Goal: Transaction & Acquisition: Download file/media

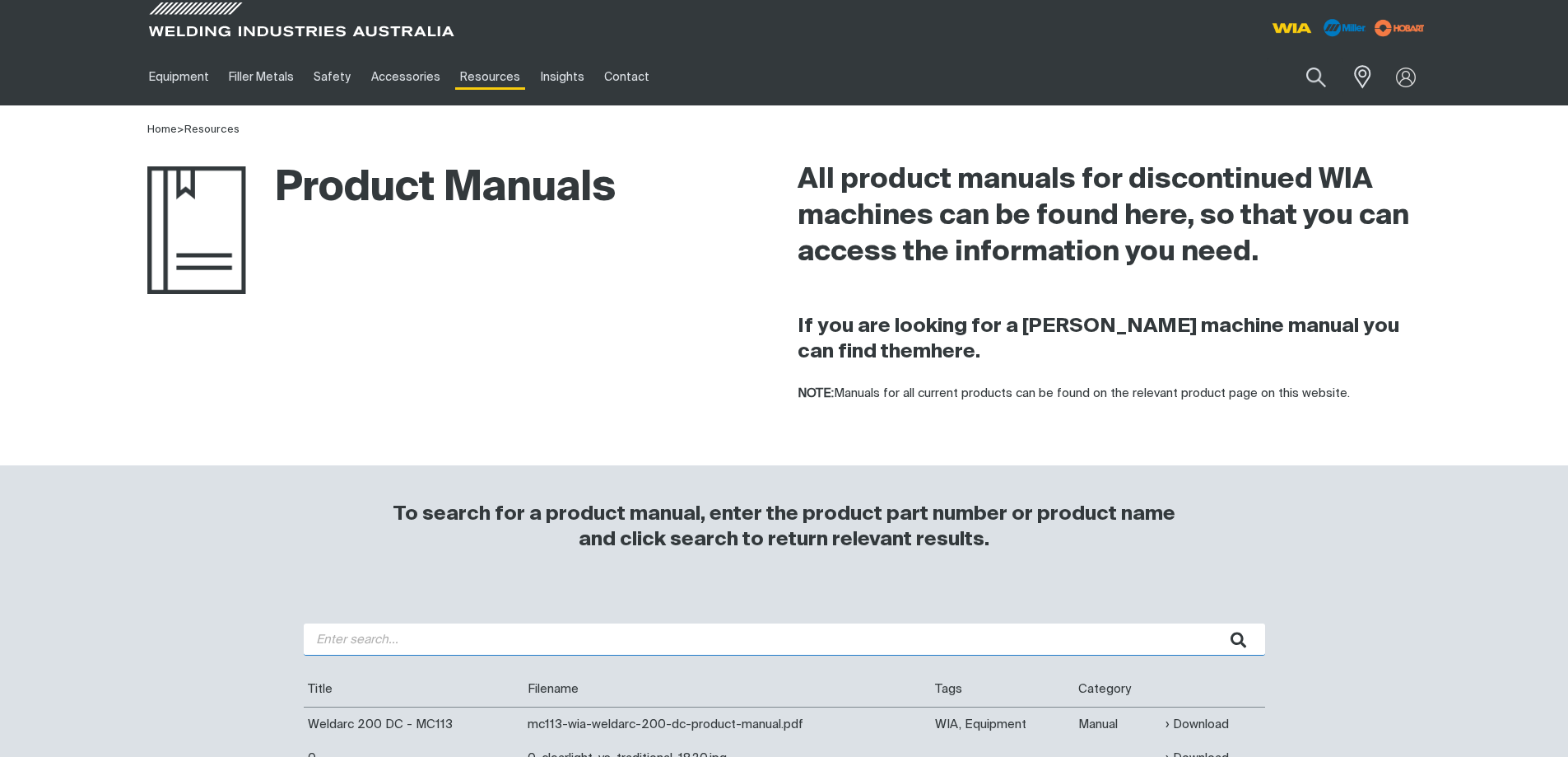
drag, startPoint x: 0, startPoint y: 0, endPoint x: 412, endPoint y: 646, distance: 766.2
click at [373, 640] on input "search" at bounding box center [784, 639] width 962 height 32
click at [1213, 623] on button "submit" at bounding box center [1239, 639] width 52 height 32
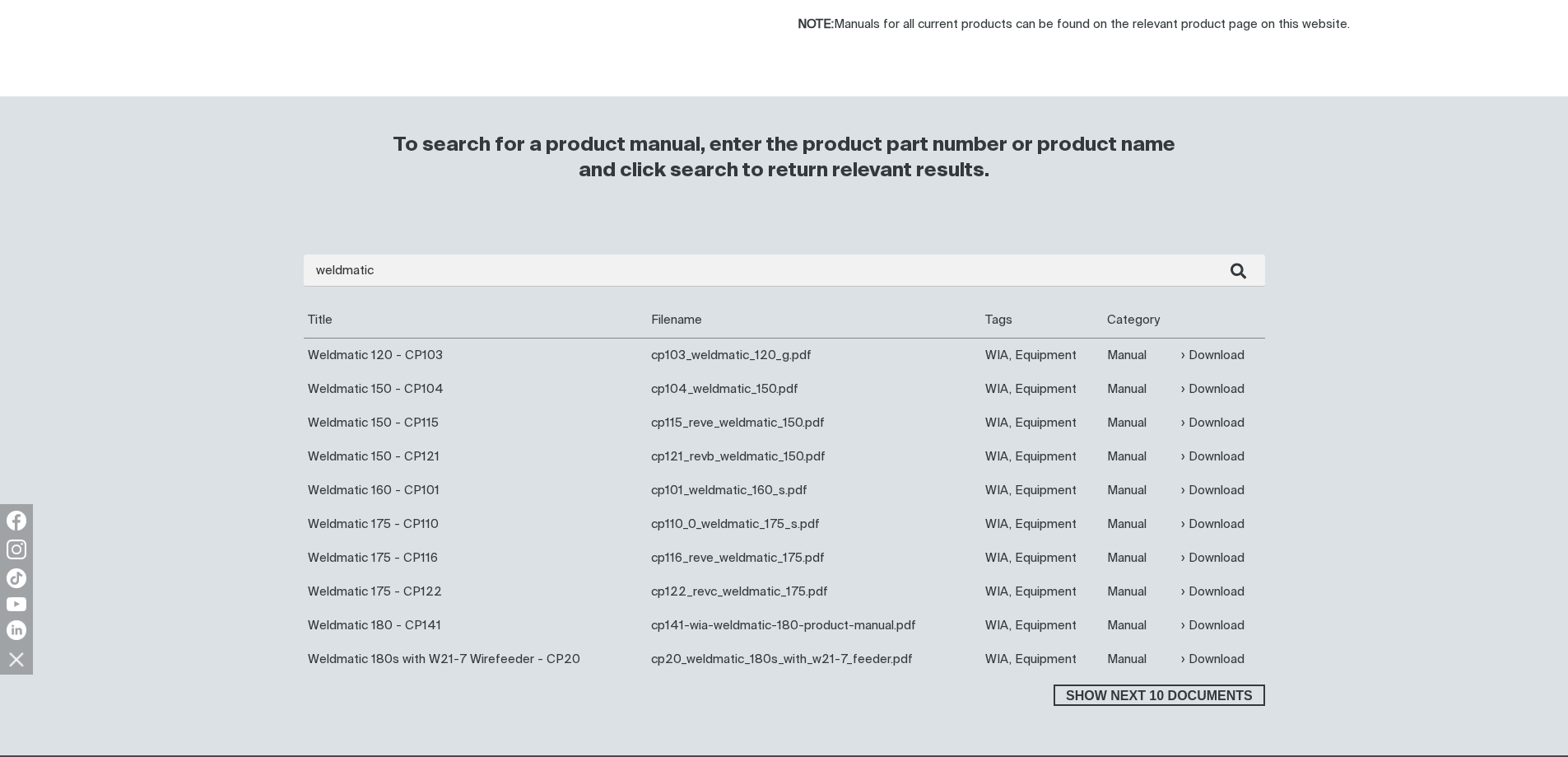
scroll to position [494, 0]
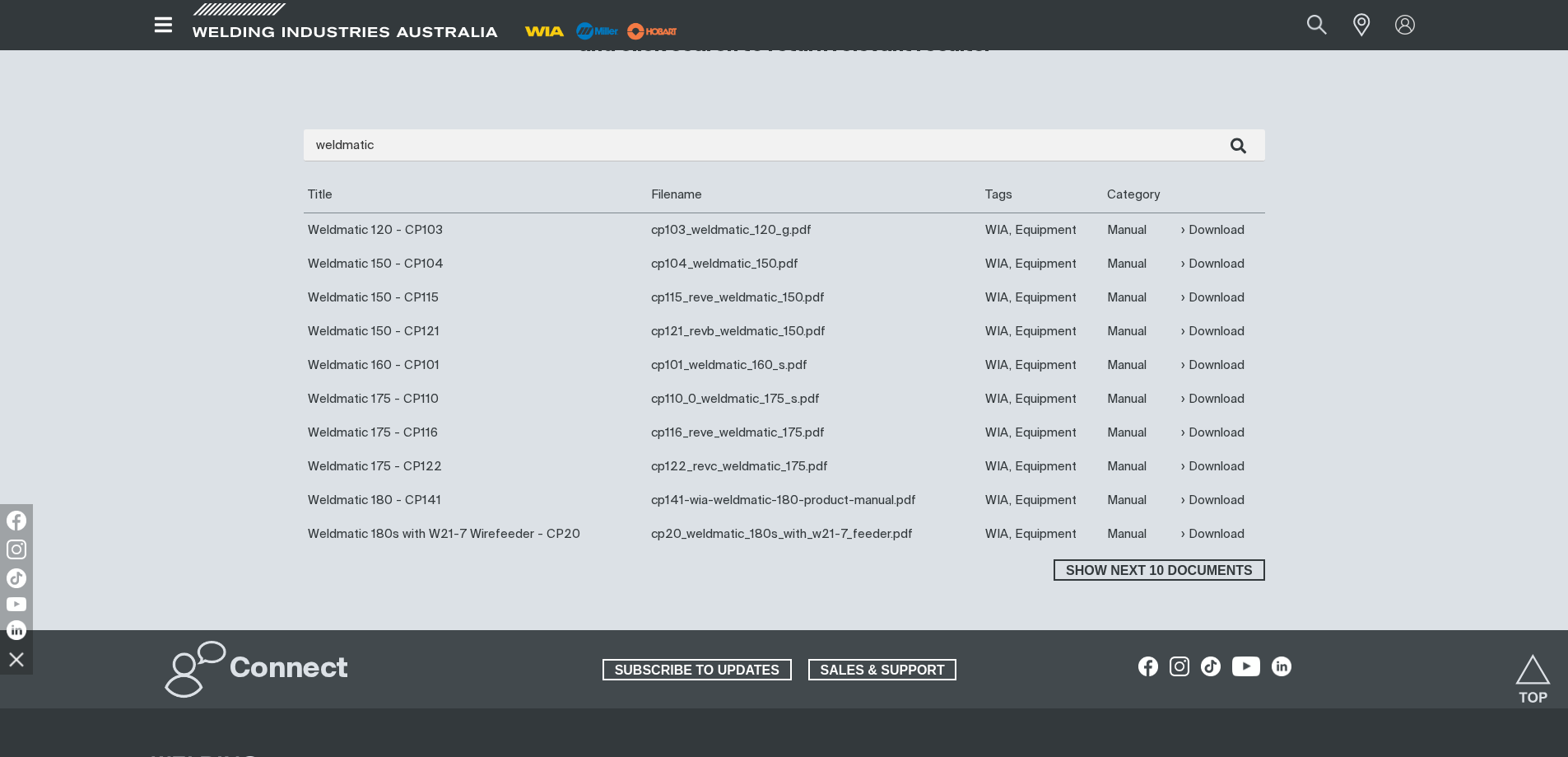
click at [484, 129] on div "weldmatic Are you looking for a product manual for a discontinued product? You'…" at bounding box center [784, 347] width 962 height 468
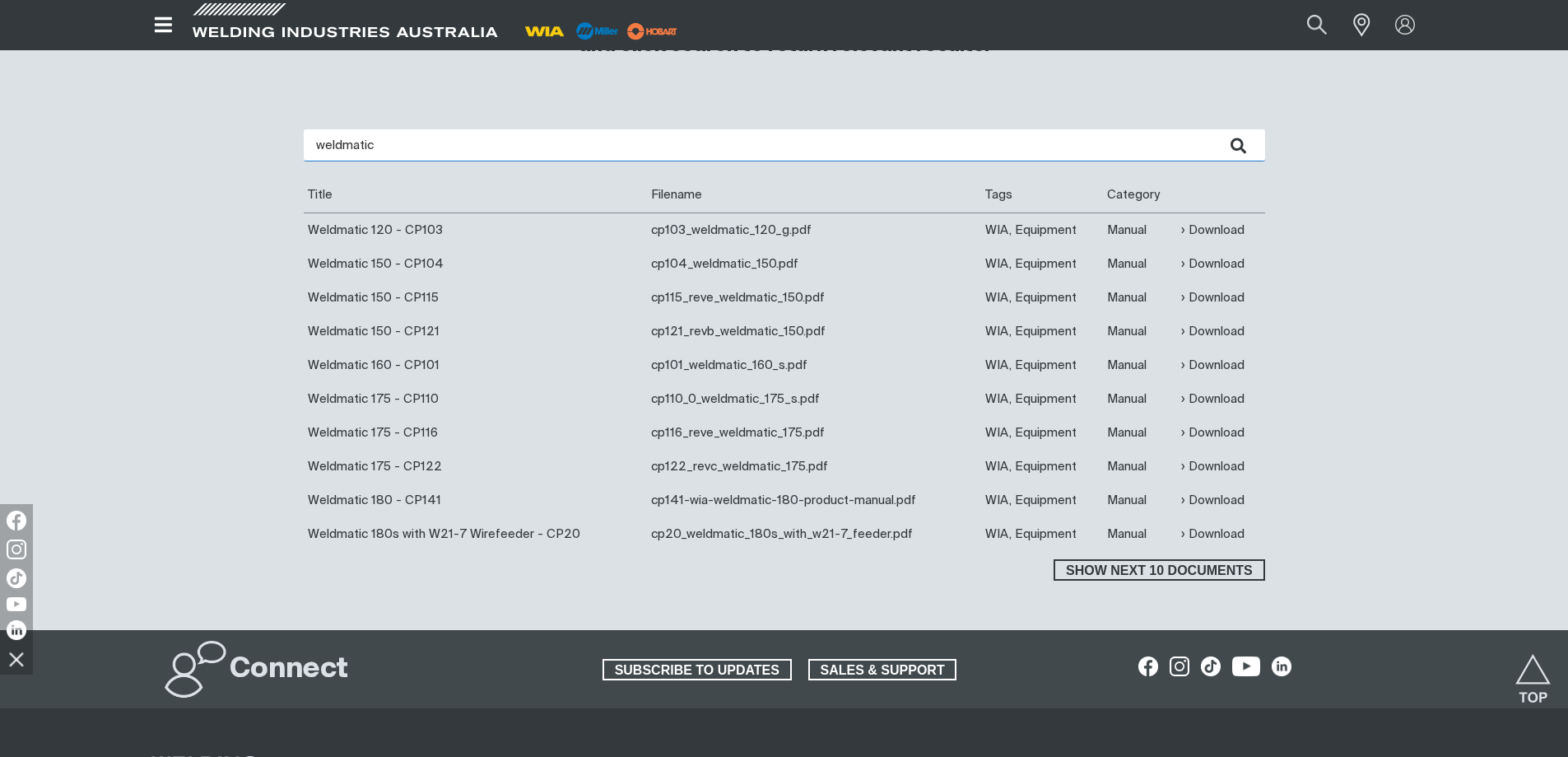
click at [484, 142] on input "weldmatic" at bounding box center [784, 145] width 962 height 32
type input "weldmatic fabricator"
click at [560, 152] on input "weldmatic fabricator" at bounding box center [784, 145] width 962 height 32
click at [1213, 129] on button "submit" at bounding box center [1239, 145] width 52 height 32
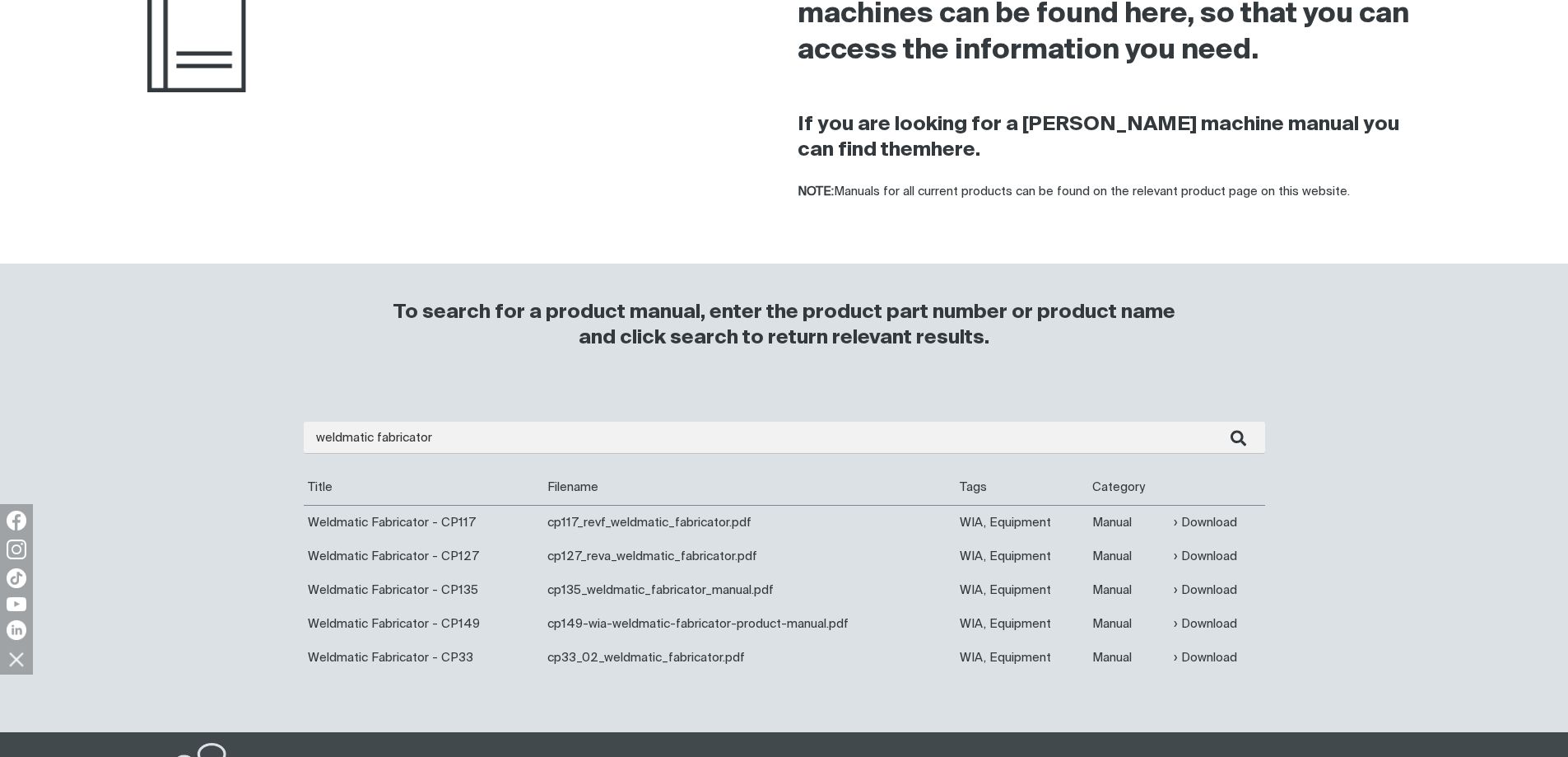
scroll to position [329, 0]
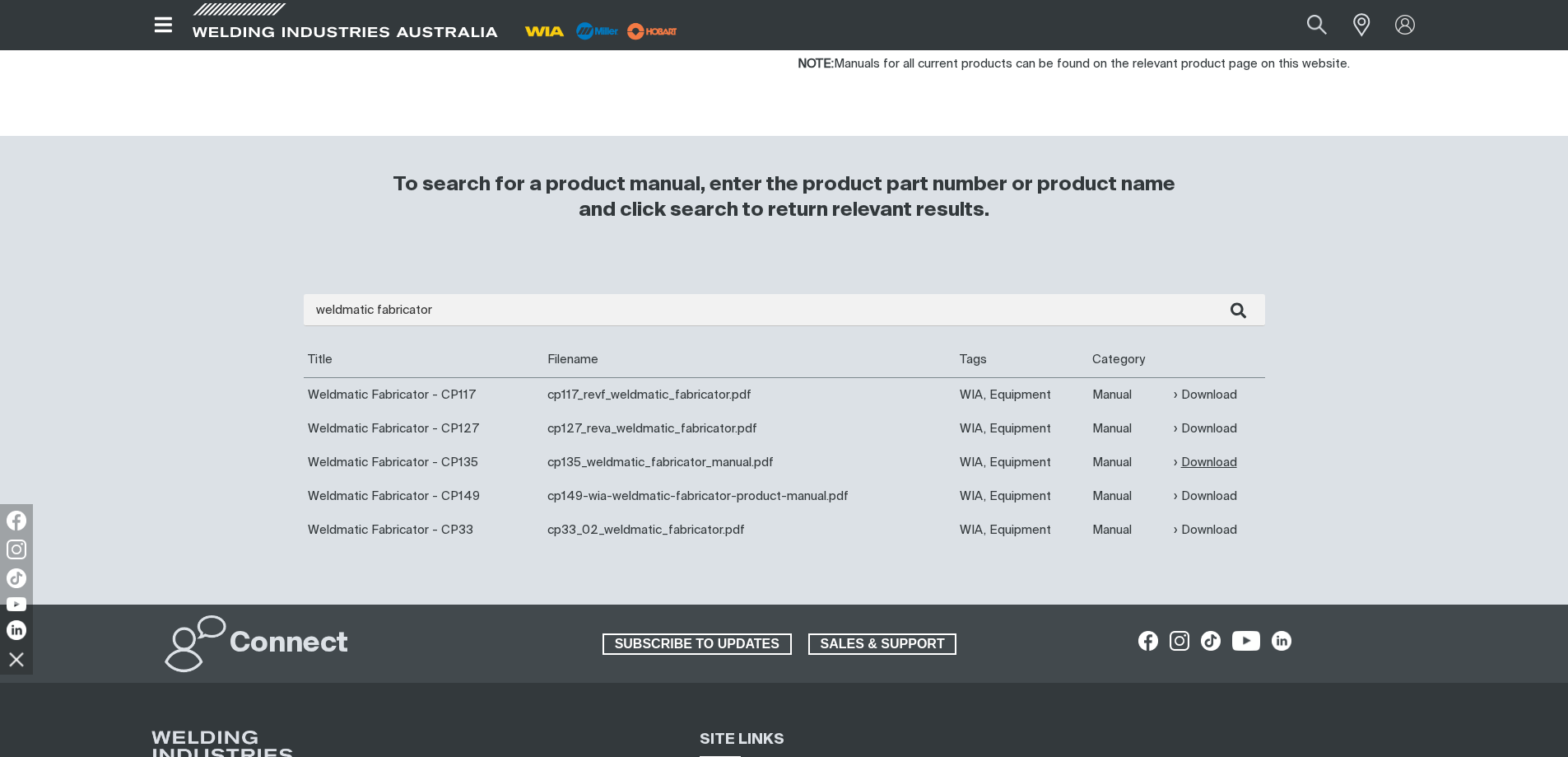
click at [1182, 459] on link "Download" at bounding box center [1205, 462] width 63 height 19
